Goal: Task Accomplishment & Management: Use online tool/utility

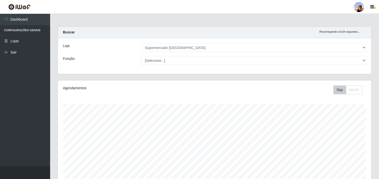
select select "166"
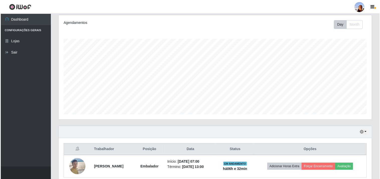
scroll to position [104, 314]
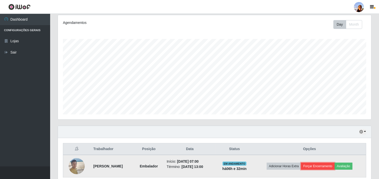
click at [327, 165] on button "Forçar Encerramento" at bounding box center [318, 165] width 34 height 7
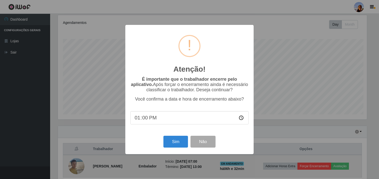
scroll to position [104, 310]
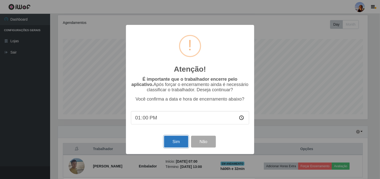
click at [179, 144] on button "Sim" at bounding box center [176, 141] width 24 height 12
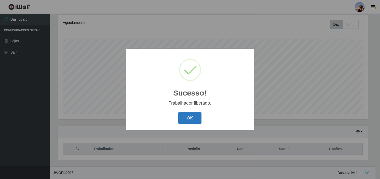
click at [185, 118] on button "OK" at bounding box center [190, 118] width 23 height 12
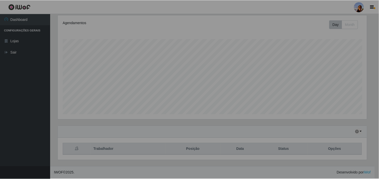
scroll to position [104, 314]
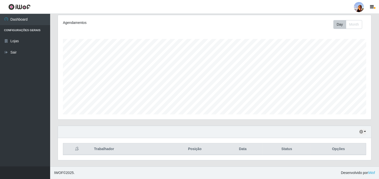
click at [360, 128] on div "Hoje 1 dia 3 dias 1 Semana Não encerrados" at bounding box center [215, 132] width 314 height 12
click at [361, 132] on icon "button" at bounding box center [362, 132] width 4 height 4
click at [350, 112] on button "1 Semana" at bounding box center [346, 112] width 40 height 11
click at [367, 132] on div "Hoje 1 dia 3 dias 1 Semana Não encerrados" at bounding box center [215, 132] width 314 height 12
click at [362, 132] on icon "button" at bounding box center [362, 132] width 4 height 4
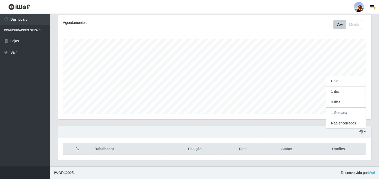
click at [379, 29] on div "Carregando... Buscar Recarregando em 0 segundos... Loja [Selecione...] Supermer…" at bounding box center [214, 63] width 329 height 205
drag, startPoint x: 379, startPoint y: 29, endPoint x: 380, endPoint y: 36, distance: 7.4
click at [379, 36] on html "Perfil Alterar Senha Sair Dashboard Configurações Gerais Lojas Sair Carregando.…" at bounding box center [189, 57] width 379 height 244
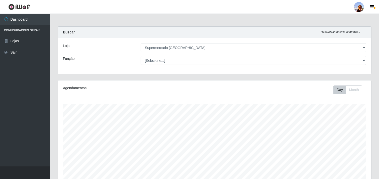
scroll to position [65, 0]
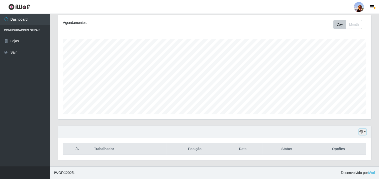
click at [365, 131] on button "button" at bounding box center [362, 132] width 7 height 6
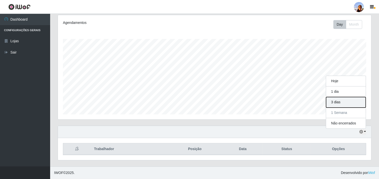
click at [345, 101] on button "3 dias" at bounding box center [346, 102] width 40 height 11
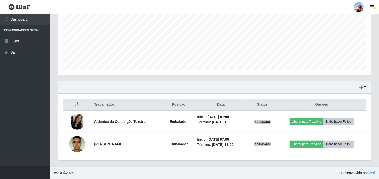
scroll to position [0, 0]
